Goal: Communication & Community: Answer question/provide support

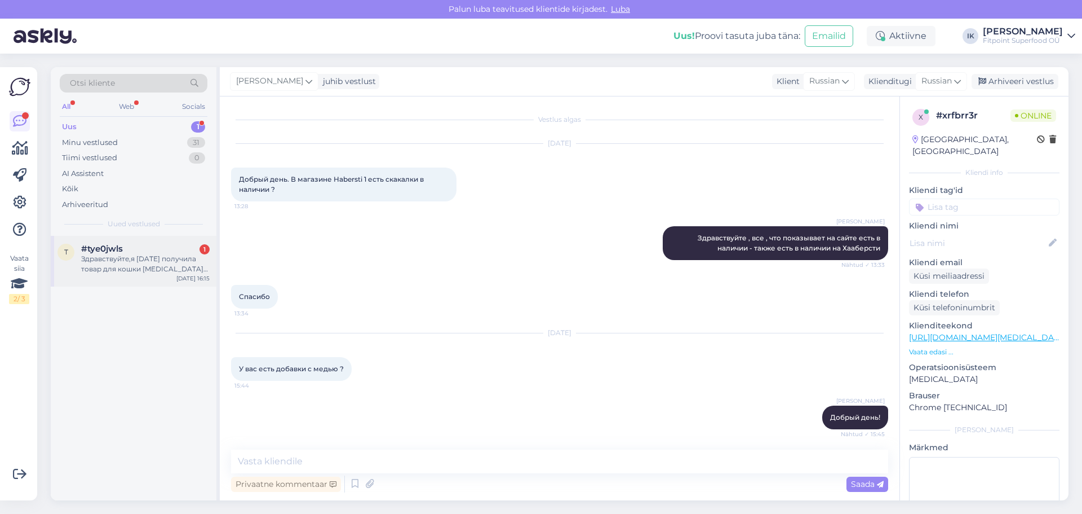
scroll to position [51, 0]
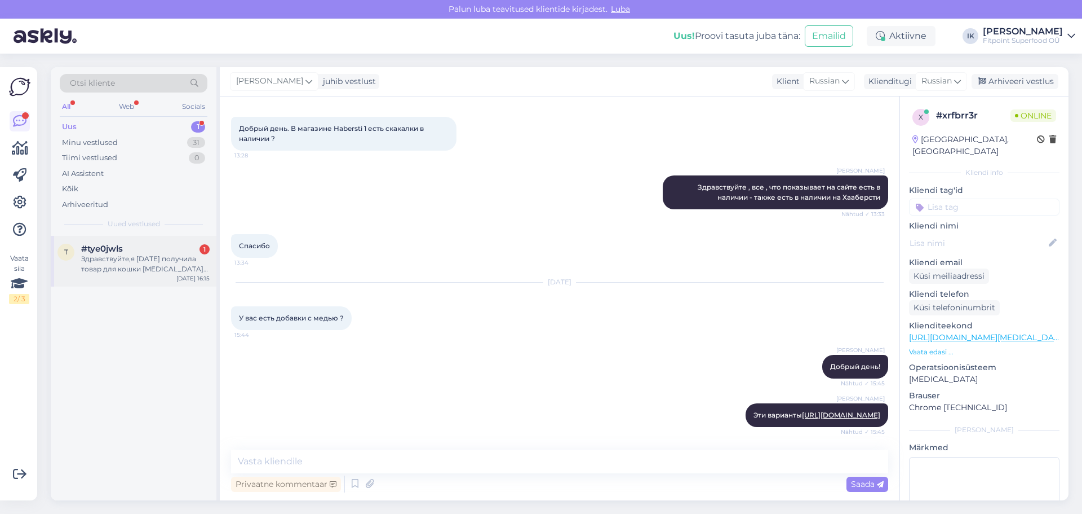
click at [144, 258] on div "Здравствуйте,я [DATE] получила товар для кошки [MEDICAL_DATA] ,та срок реализац…" at bounding box center [145, 264] width 129 height 20
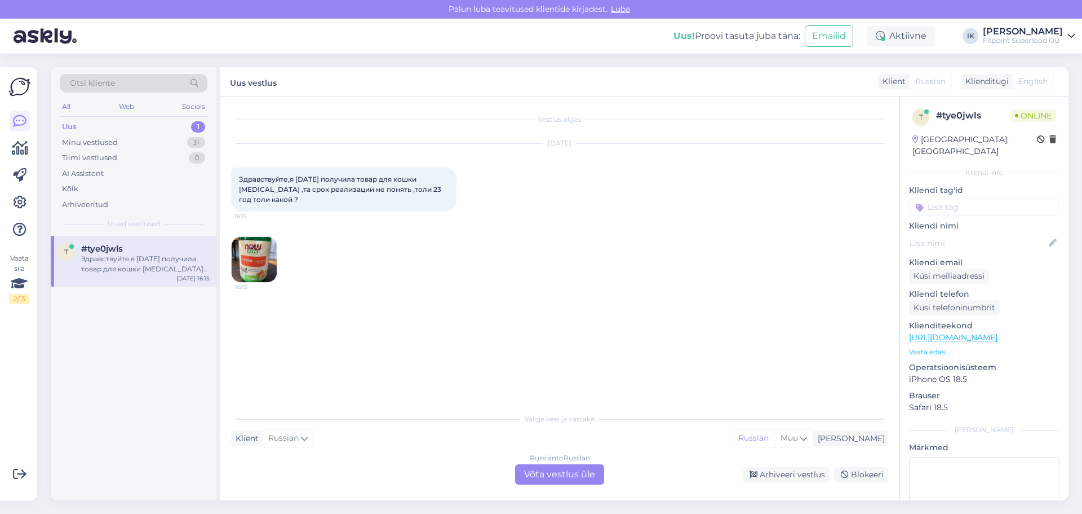
click at [246, 249] on img at bounding box center [254, 259] width 45 height 45
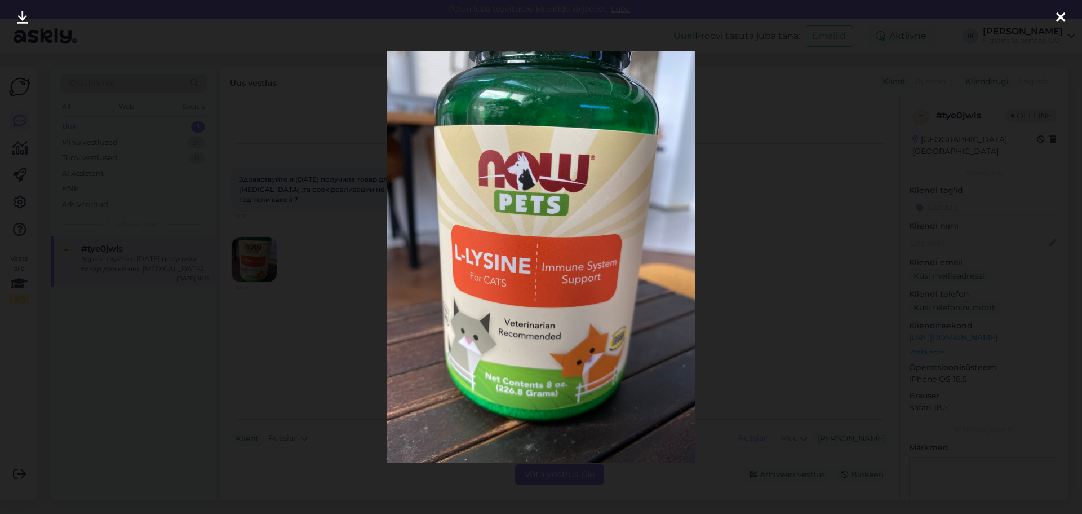
click at [1062, 17] on icon at bounding box center [1060, 18] width 9 height 15
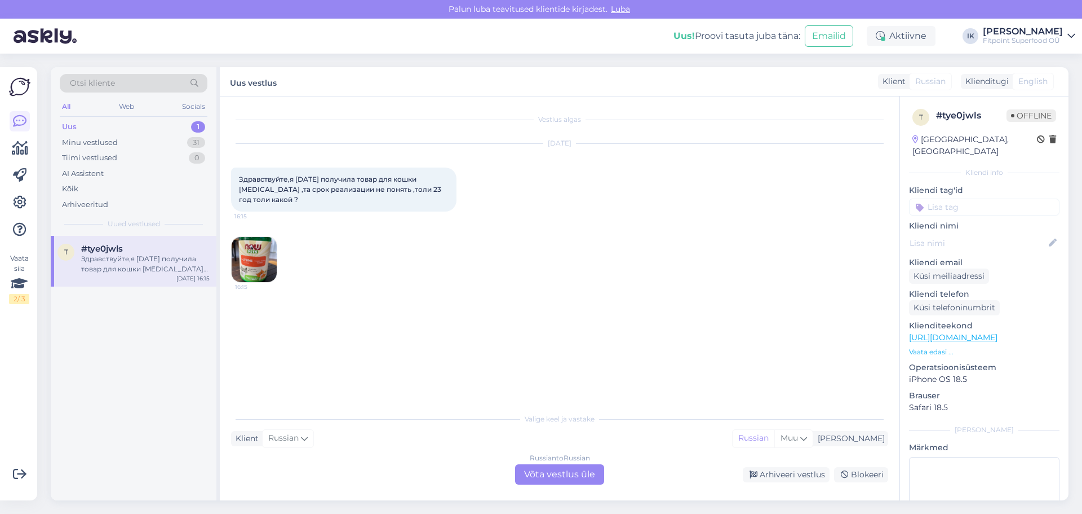
click at [561, 471] on div "Russian to Russian Võta vestlus üle" at bounding box center [559, 474] width 89 height 20
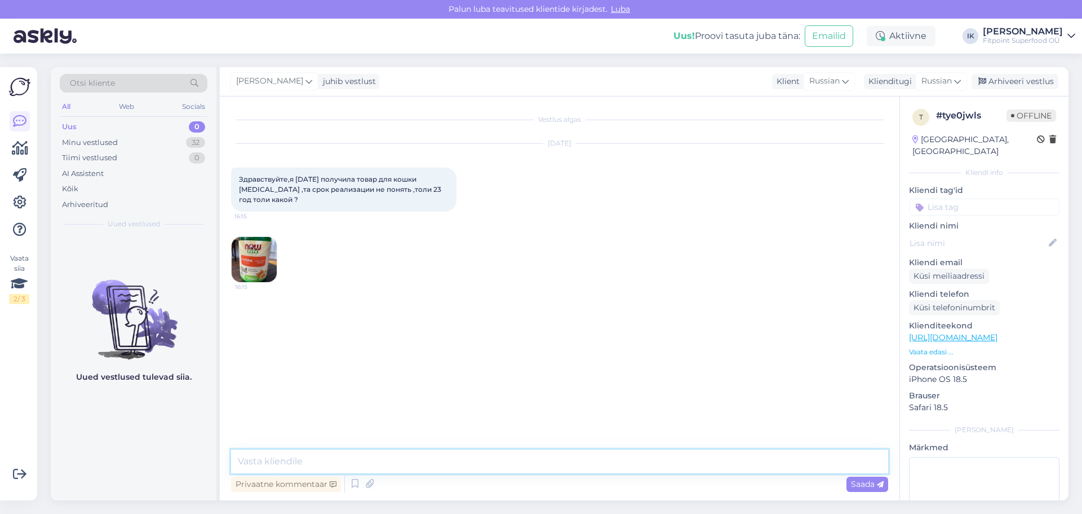
click at [273, 464] on textarea at bounding box center [559, 461] width 657 height 24
type textarea "L"
type textarea "Добрый день!"
type textarea "Срок годности указан на дне баночки"
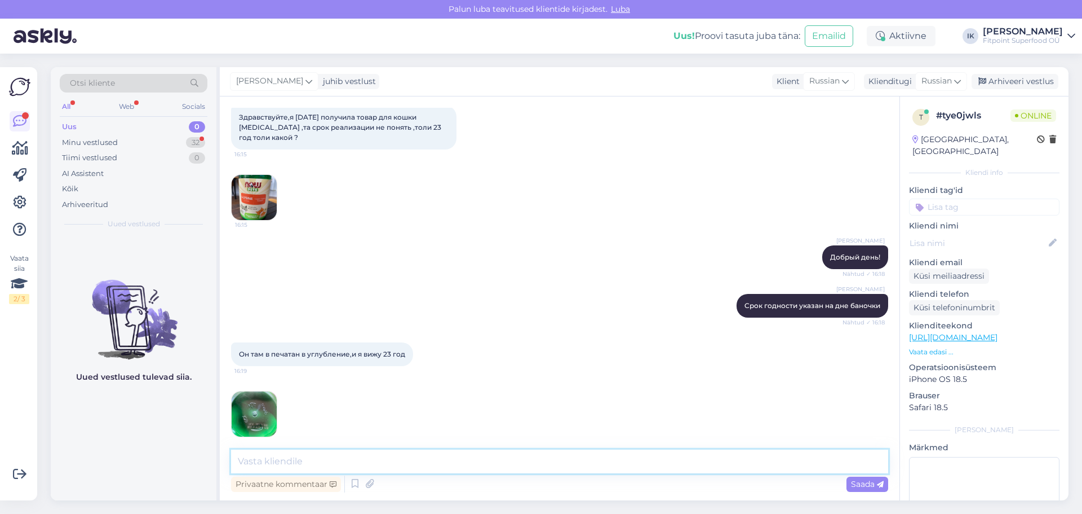
scroll to position [121, 0]
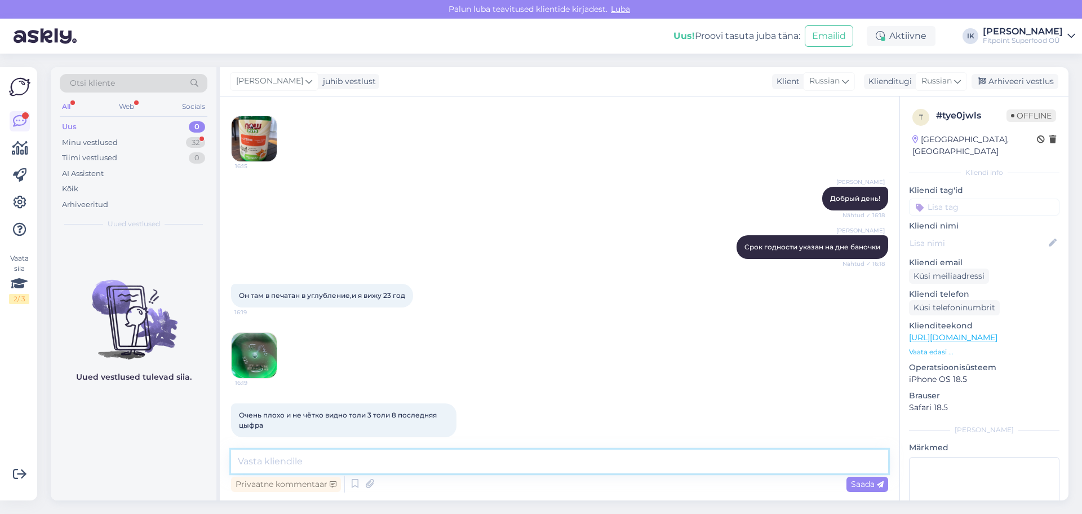
click at [280, 460] on textarea at bounding box center [559, 461] width 657 height 24
click at [255, 342] on img at bounding box center [254, 355] width 45 height 45
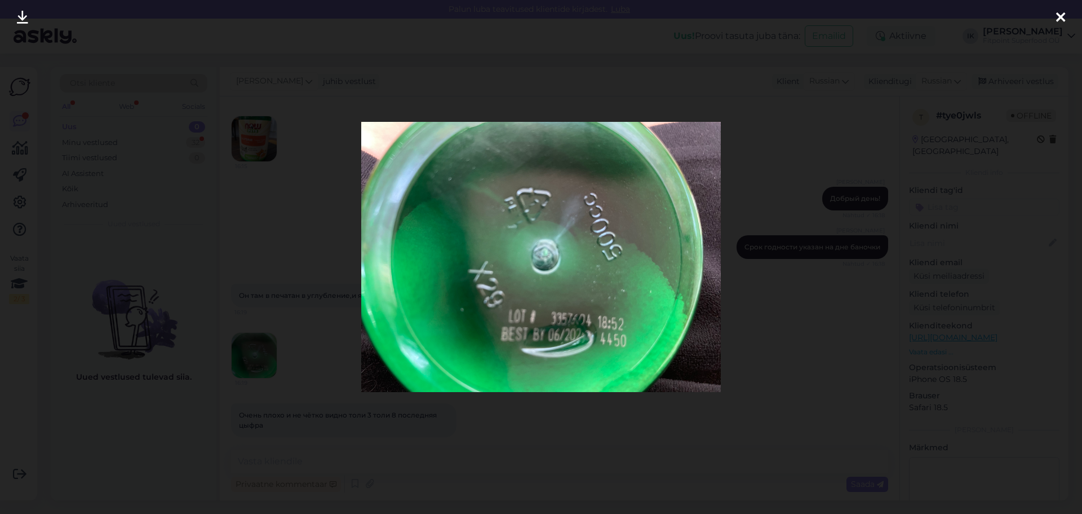
drag, startPoint x: 1059, startPoint y: 16, endPoint x: 1032, endPoint y: 32, distance: 32.1
click at [1059, 16] on icon at bounding box center [1060, 18] width 9 height 15
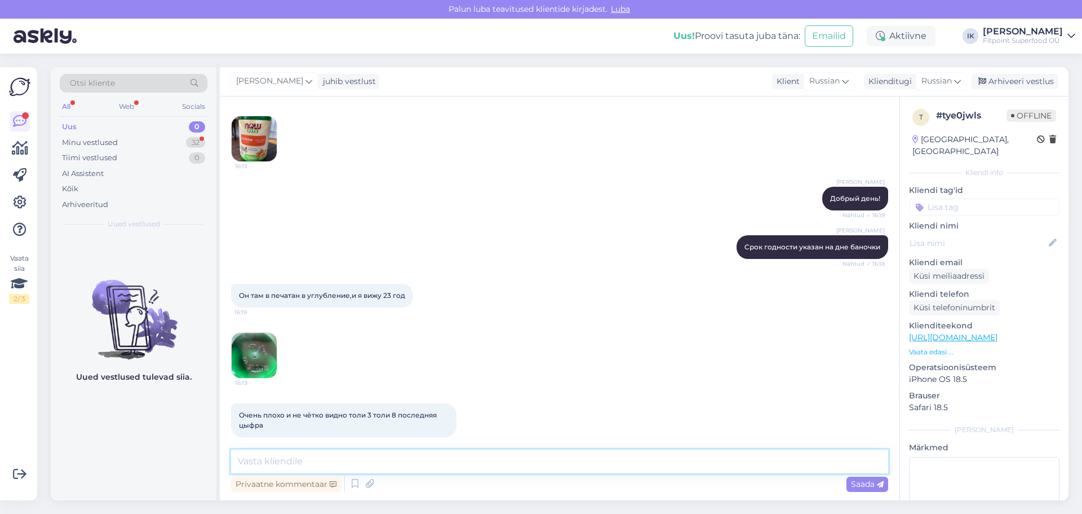
click at [288, 465] on textarea at bounding box center [559, 461] width 657 height 24
type textarea "06.2028 год"
click at [850, 485] on div "Saada" at bounding box center [868, 483] width 42 height 15
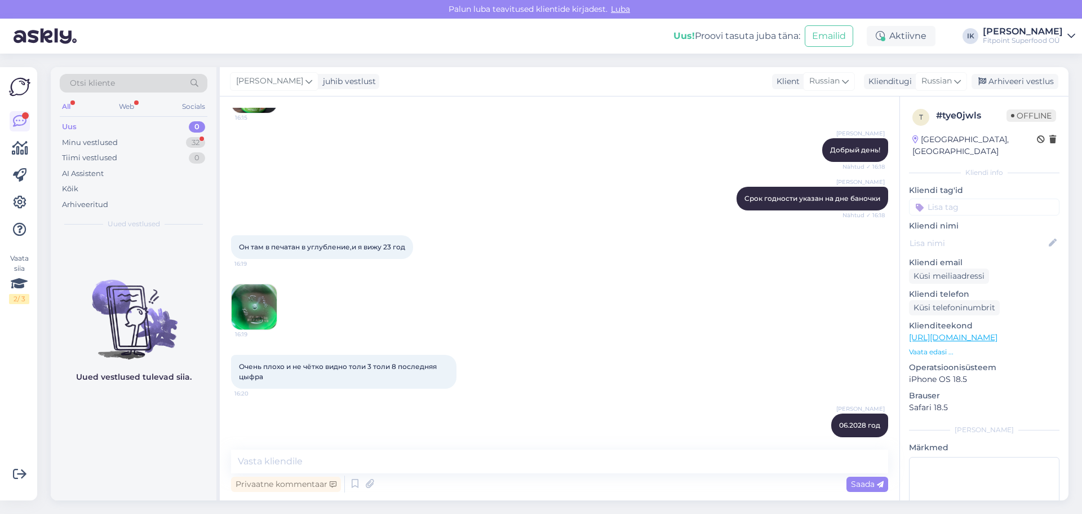
scroll to position [218, 0]
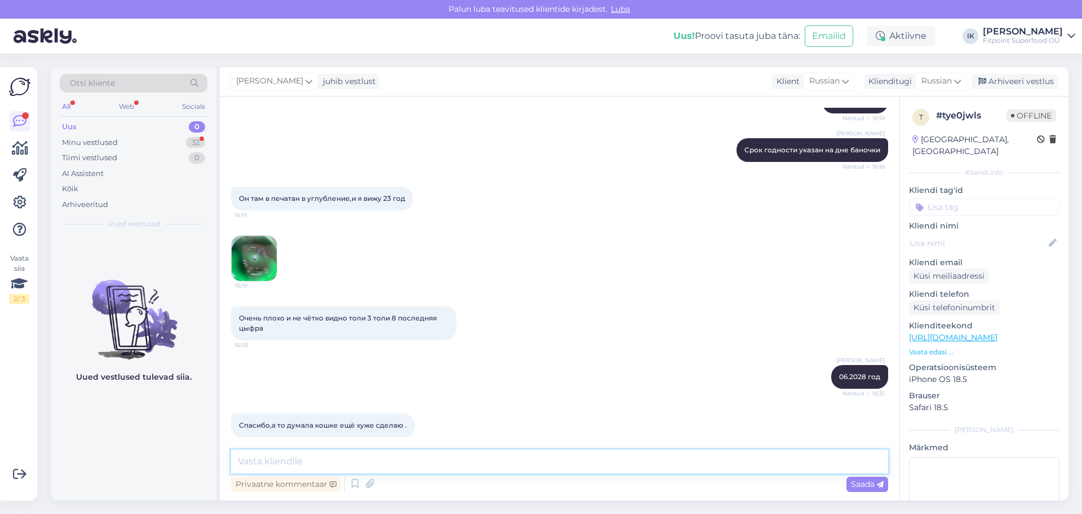
click at [333, 466] on textarea at bounding box center [559, 461] width 657 height 24
click at [422, 463] on textarea "Я проверила с банкой, которая у нас. Это точно 2028." at bounding box center [559, 461] width 657 height 24
click at [502, 460] on textarea "Я проверила с банкой, которая у нас, это точно 2028." at bounding box center [559, 461] width 657 height 24
type textarea "Я проверила с банкой, которая у нас, это точно 2028. Здоровья вашей кошке!"
